Goal: Navigation & Orientation: Find specific page/section

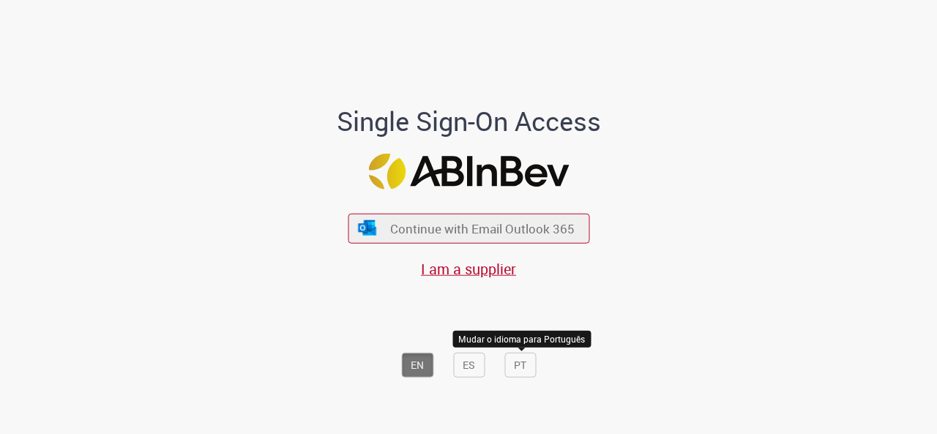
click at [533, 378] on div "EN ES PT Mudar o idioma para Português" at bounding box center [469, 333] width 406 height 106
click at [526, 371] on button "PT" at bounding box center [520, 365] width 31 height 25
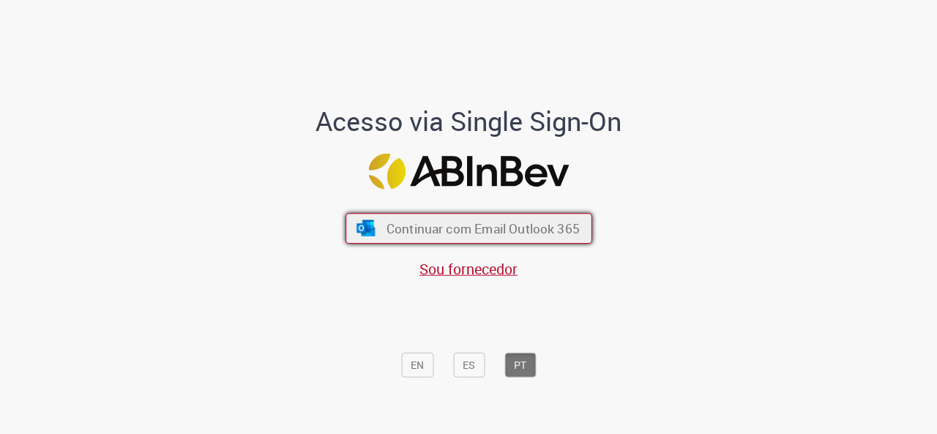
click at [530, 234] on span "Continuar com Email Outlook 365" at bounding box center [482, 228] width 193 height 17
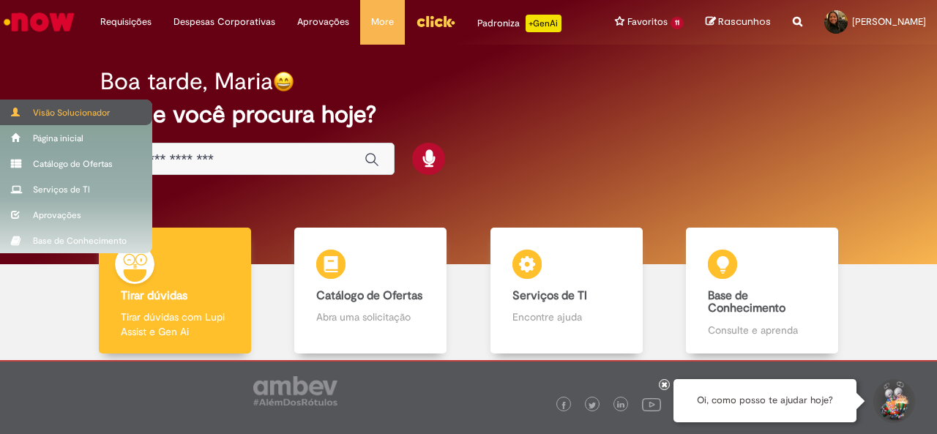
click at [31, 117] on div "Visão Solucionador" at bounding box center [76, 113] width 152 height 26
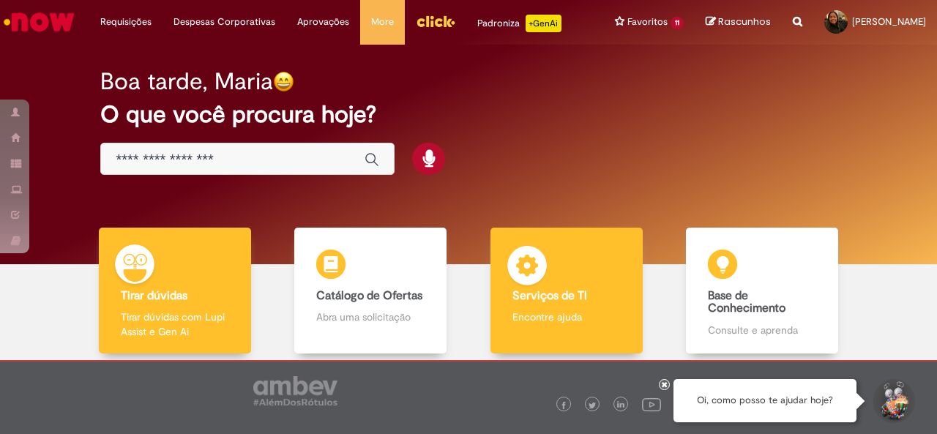
click at [562, 286] on div "Serviços de TI Serviços de TI Encontre ajuda" at bounding box center [567, 291] width 152 height 127
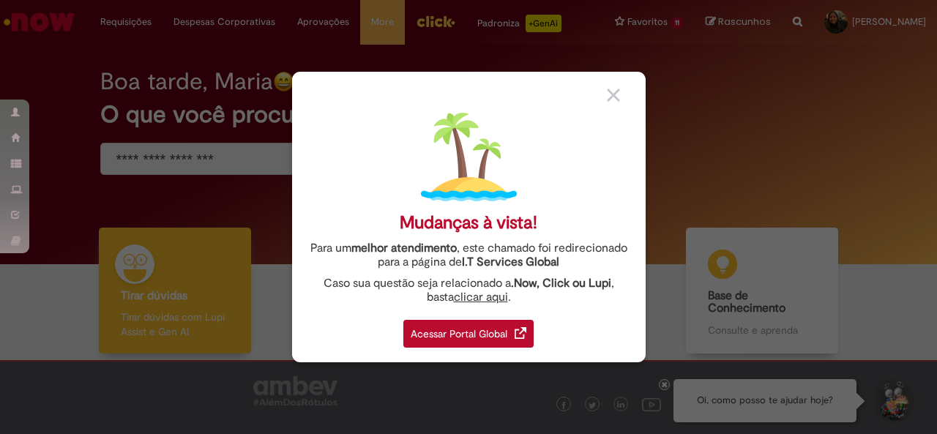
click at [494, 333] on div "Acessar Portal Global" at bounding box center [469, 334] width 130 height 28
